Goal: Task Accomplishment & Management: Manage account settings

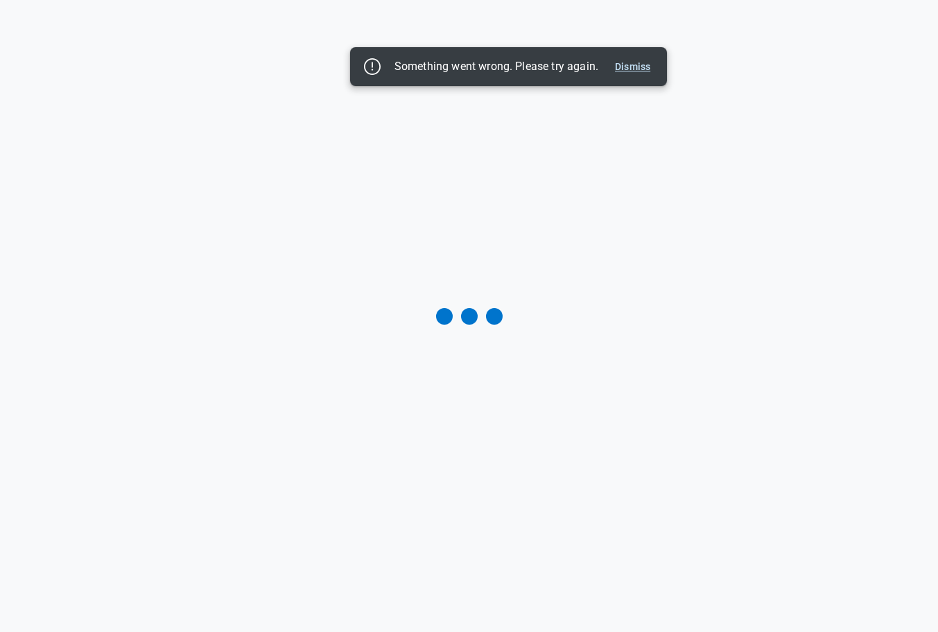
click at [638, 60] on button "Dismiss" at bounding box center [632, 66] width 46 height 17
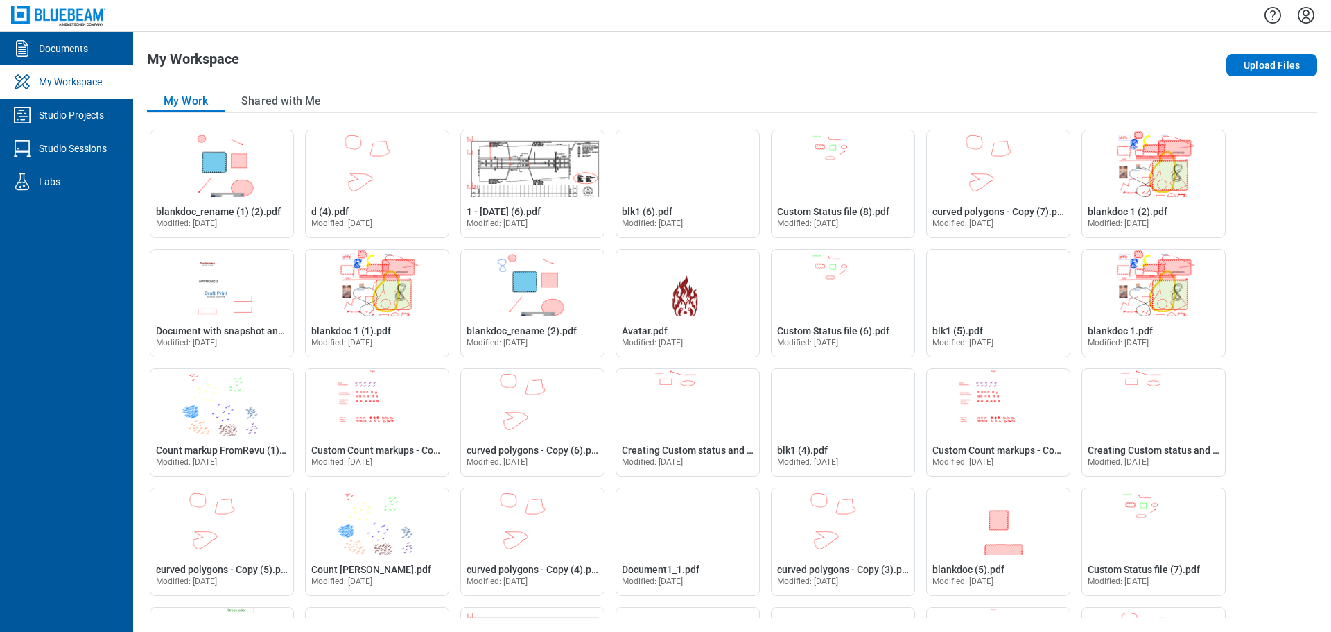
click at [1302, 18] on icon "Settings" at bounding box center [1306, 15] width 22 height 22
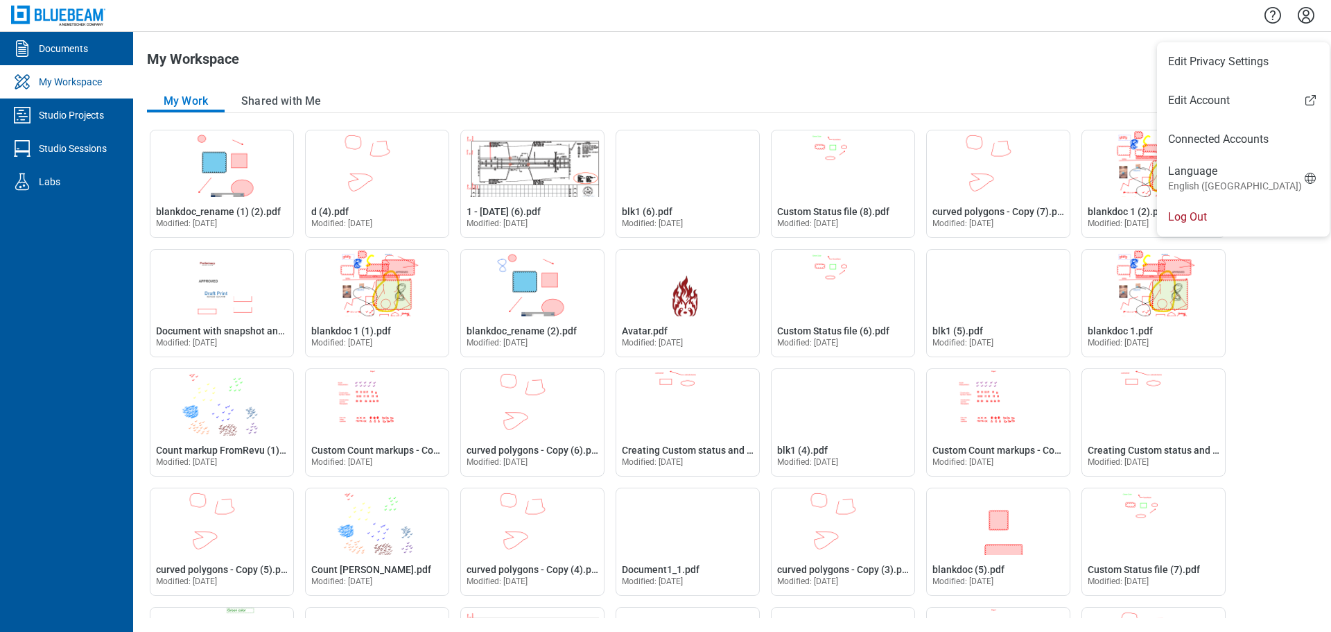
drag, startPoint x: 1073, startPoint y: 62, endPoint x: 1188, endPoint y: 34, distance: 118.4
click at [1073, 62] on div "Upload Files" at bounding box center [1083, 65] width 468 height 28
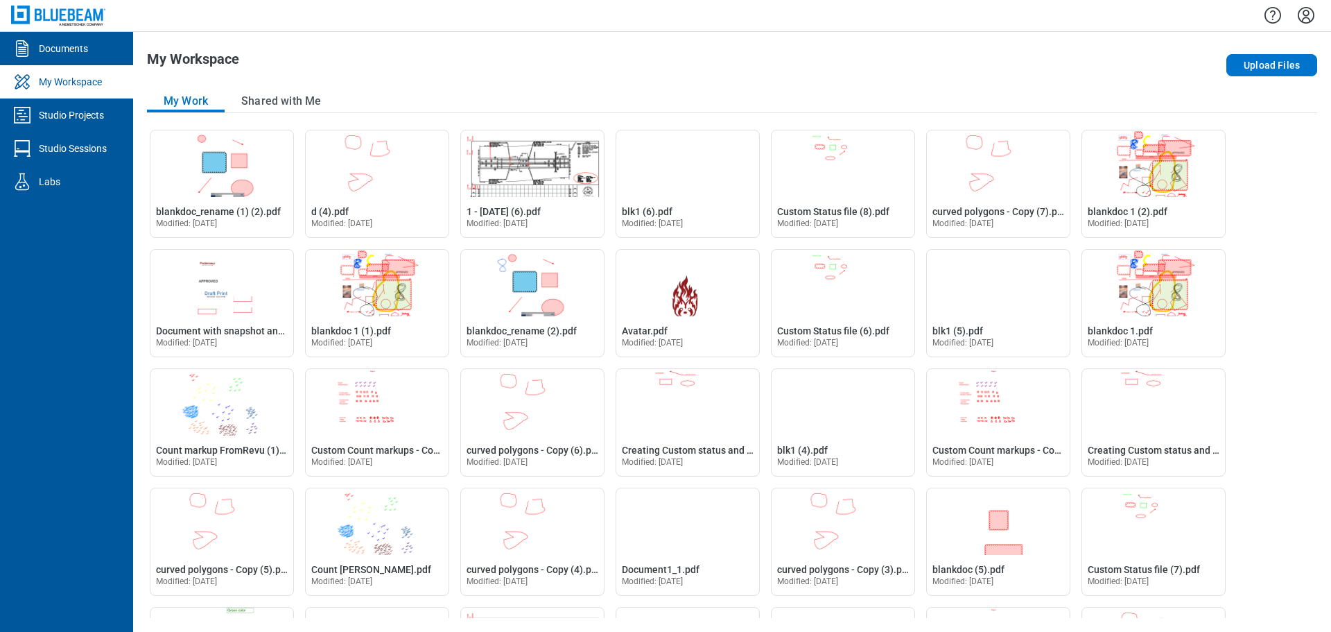
click at [1303, 15] on icon "Settings" at bounding box center [1306, 15] width 22 height 22
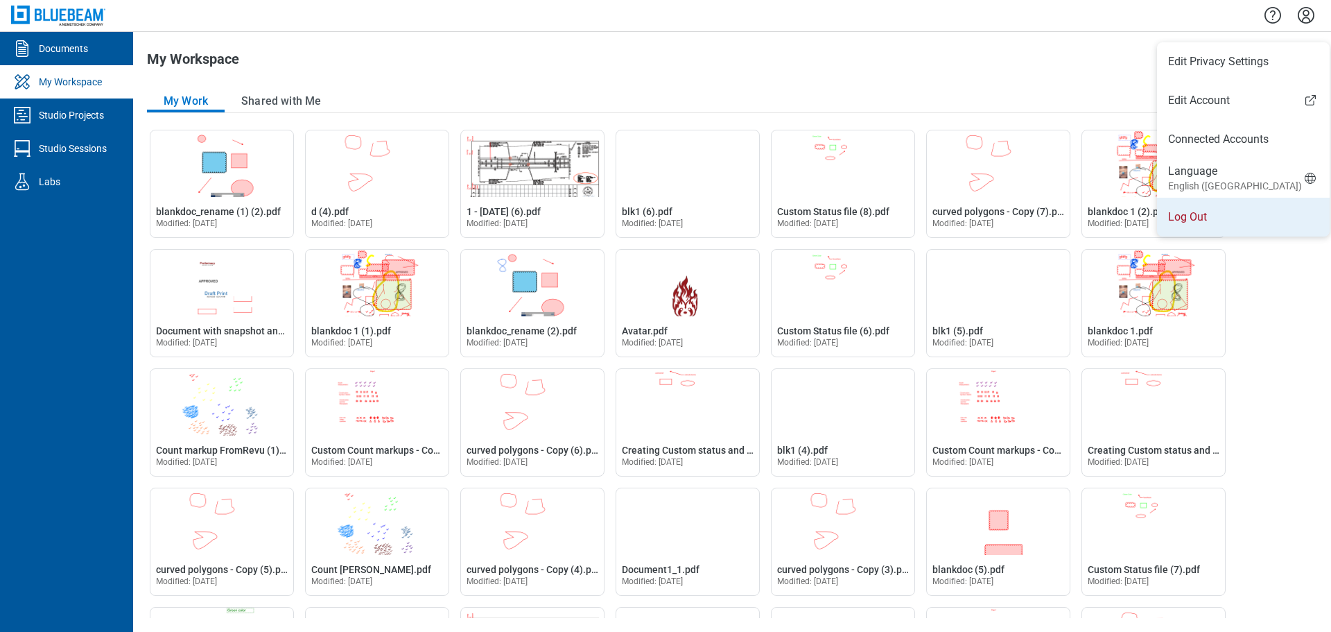
click at [1198, 212] on li "Log Out" at bounding box center [1243, 217] width 173 height 39
